Goal: Task Accomplishment & Management: Manage account settings

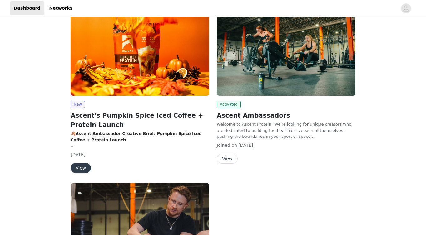
scroll to position [107, 0]
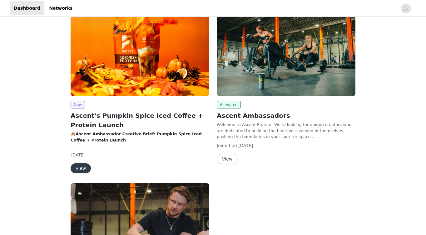
click at [84, 170] on button "View" at bounding box center [81, 169] width 20 height 10
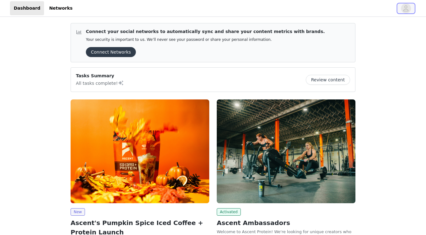
click at [405, 11] on icon "avatar" at bounding box center [405, 8] width 5 height 6
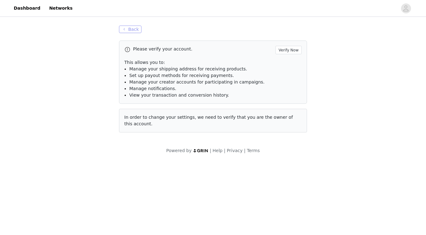
click at [136, 30] on button "Back" at bounding box center [130, 29] width 22 height 7
click at [57, 7] on link "Networks" at bounding box center [60, 8] width 31 height 14
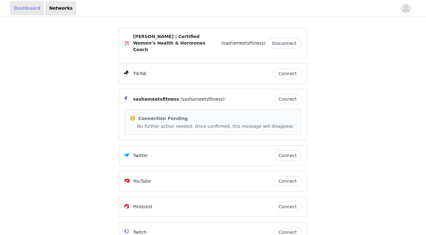
click at [23, 8] on link "Dashboard" at bounding box center [27, 8] width 34 height 14
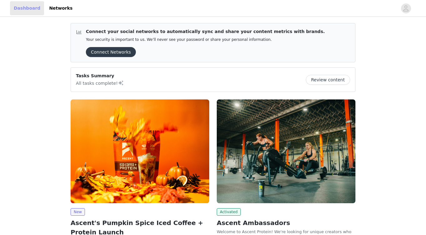
click at [23, 8] on link "Dashboard" at bounding box center [27, 8] width 34 height 14
click at [117, 52] on button "Connect Networks" at bounding box center [111, 52] width 50 height 10
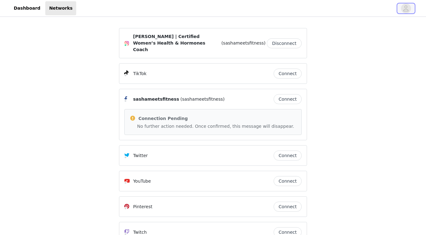
click at [404, 9] on icon "avatar" at bounding box center [406, 8] width 6 height 10
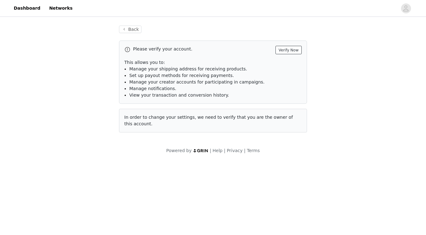
click at [291, 51] on button "Verify Now" at bounding box center [288, 50] width 26 height 8
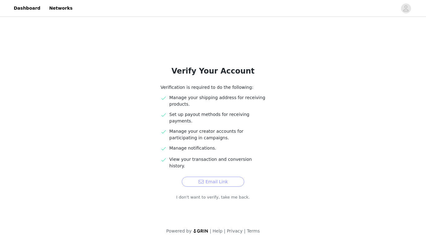
click at [215, 177] on button "Email Link" at bounding box center [213, 182] width 62 height 10
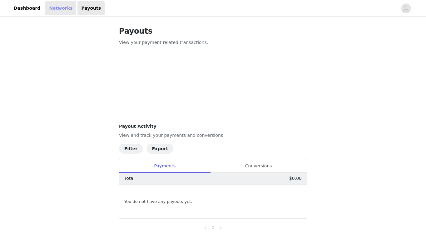
click at [54, 9] on link "Networks" at bounding box center [60, 8] width 31 height 14
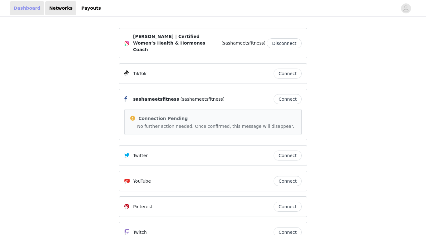
click at [31, 12] on link "Dashboard" at bounding box center [27, 8] width 34 height 14
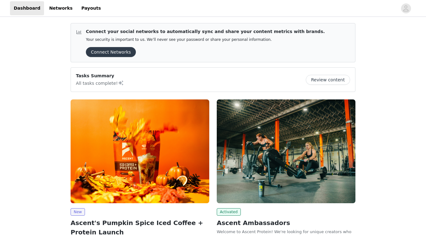
click at [95, 50] on button "Connect Networks" at bounding box center [111, 52] width 50 height 10
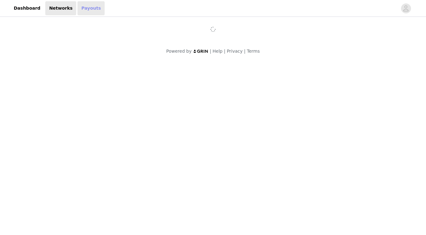
click at [81, 7] on link "Payouts" at bounding box center [90, 8] width 27 height 14
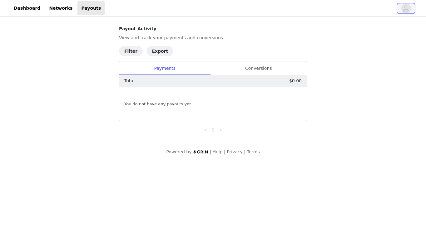
click at [407, 6] on icon "avatar" at bounding box center [405, 8] width 5 height 6
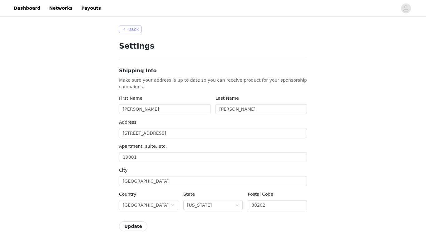
click at [135, 29] on button "Back" at bounding box center [130, 29] width 22 height 7
click at [131, 29] on button "Back" at bounding box center [130, 29] width 22 height 7
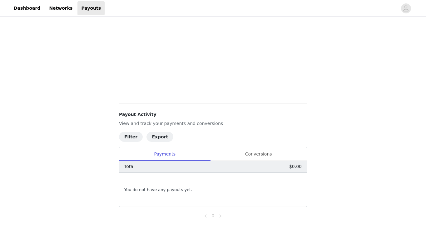
scroll to position [168, 0]
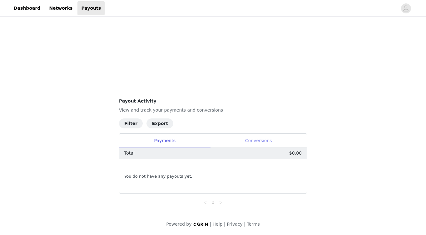
click at [250, 142] on div "Conversions" at bounding box center [258, 141] width 97 height 14
click at [176, 145] on div "Payments" at bounding box center [164, 141] width 91 height 14
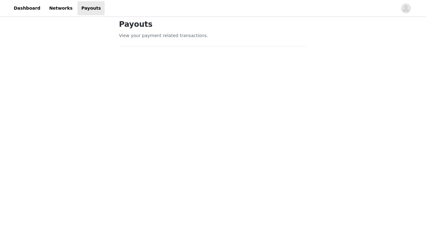
scroll to position [0, 0]
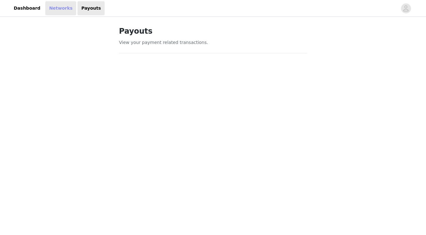
click at [56, 8] on link "Networks" at bounding box center [60, 8] width 31 height 14
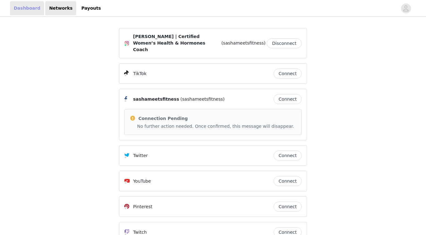
click at [32, 8] on link "Dashboard" at bounding box center [27, 8] width 34 height 14
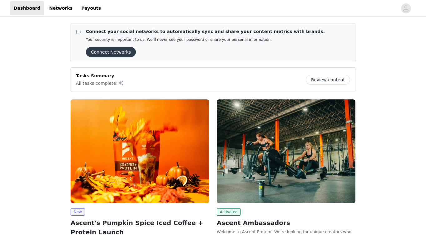
click at [111, 54] on button "Connect Networks" at bounding box center [111, 52] width 50 height 10
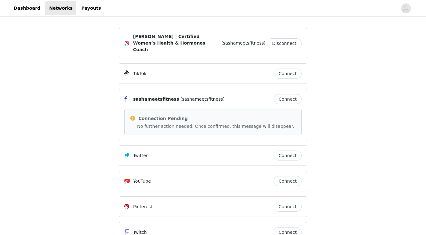
click at [159, 43] on span "[PERSON_NAME] | Certified Women’s Health & Hormones Coach" at bounding box center [176, 43] width 87 height 20
click at [292, 95] on button "Connect" at bounding box center [288, 99] width 28 height 10
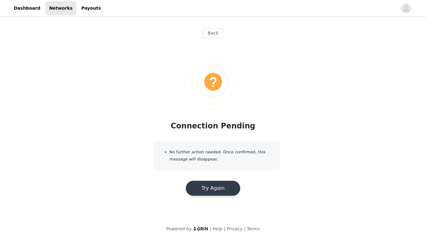
click at [202, 192] on button "Try Again" at bounding box center [213, 188] width 54 height 15
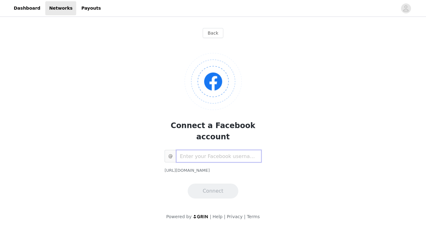
click at [206, 150] on input "text" at bounding box center [218, 156] width 85 height 12
type input "sashameetsfitness"
click at [214, 184] on button "Connect" at bounding box center [213, 191] width 51 height 15
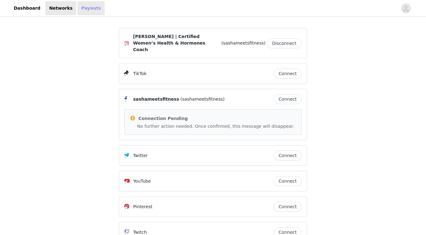
click at [81, 10] on link "Payouts" at bounding box center [90, 8] width 27 height 14
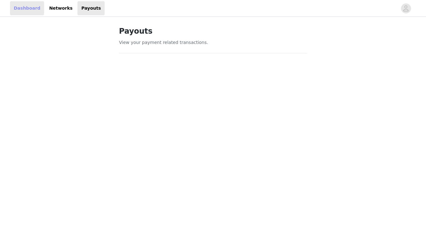
click at [30, 12] on link "Dashboard" at bounding box center [27, 8] width 34 height 14
